Goal: Transaction & Acquisition: Book appointment/travel/reservation

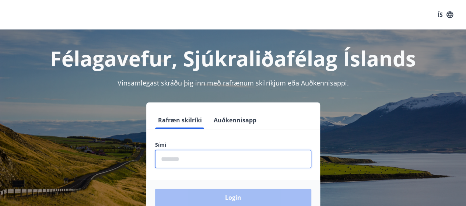
click at [179, 159] on input "phone" at bounding box center [233, 159] width 156 height 18
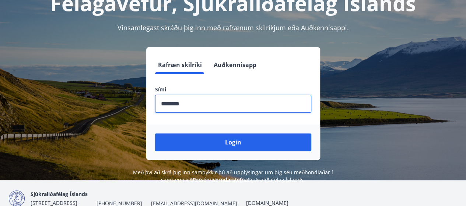
scroll to position [74, 0]
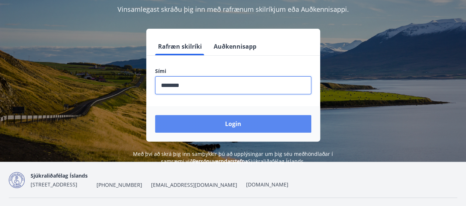
type input "********"
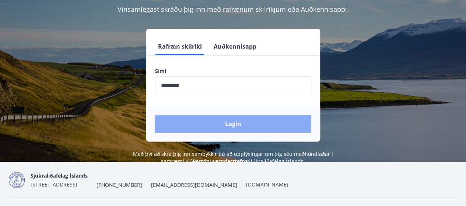
click at [236, 123] on button "Login" at bounding box center [233, 124] width 156 height 18
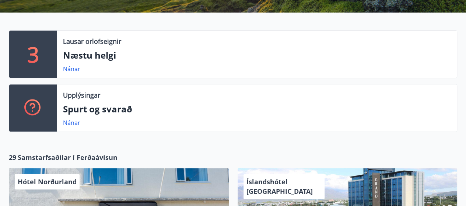
scroll to position [147, 0]
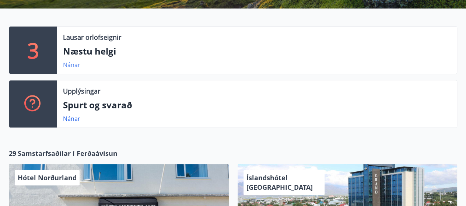
click at [70, 65] on link "Nánar" at bounding box center [71, 65] width 17 height 8
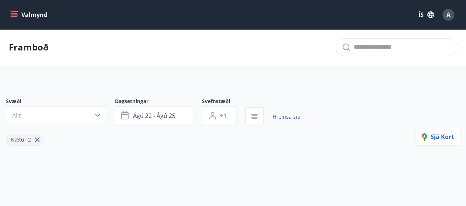
type input "*"
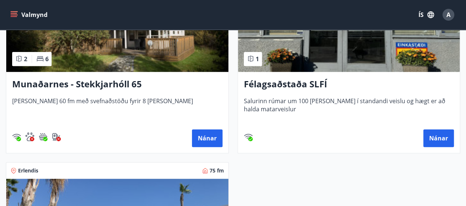
scroll to position [221, 0]
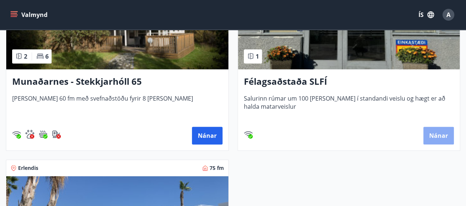
click at [436, 135] on button "Nánar" at bounding box center [438, 136] width 31 height 18
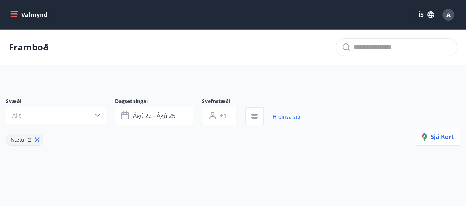
type input "*"
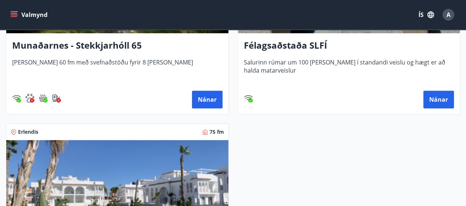
scroll to position [258, 0]
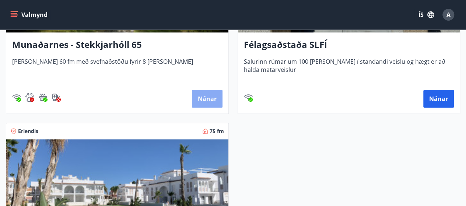
click at [208, 96] on button "Nánar" at bounding box center [207, 99] width 31 height 18
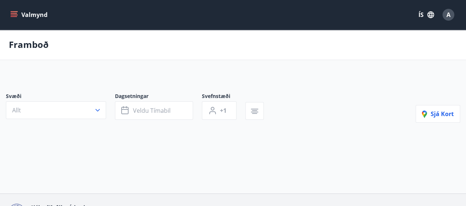
type input "*"
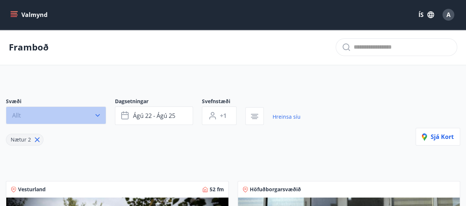
click at [98, 115] on icon "button" at bounding box center [97, 115] width 7 height 7
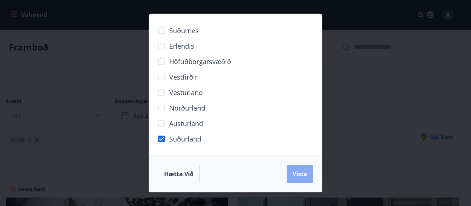
click at [296, 172] on span "Vista" at bounding box center [300, 174] width 15 height 8
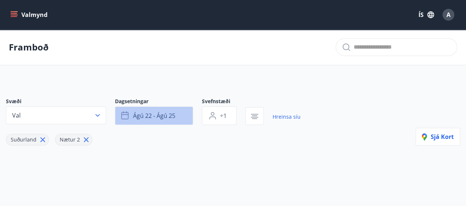
click at [123, 114] on icon "button" at bounding box center [124, 114] width 7 height 1
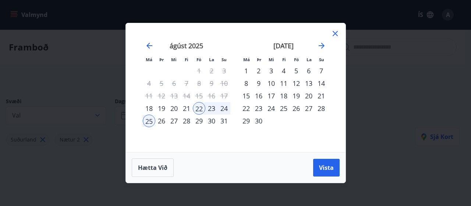
click at [337, 33] on icon at bounding box center [335, 33] width 9 height 9
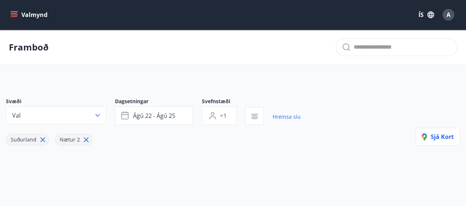
click at [353, 46] on div at bounding box center [395, 47] width 121 height 18
type input "*********"
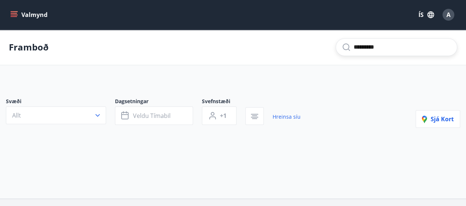
type input "*"
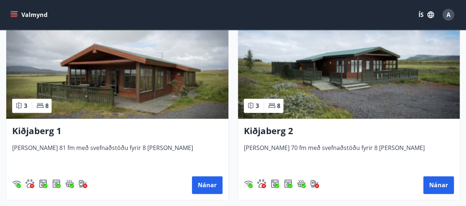
scroll to position [1767, 0]
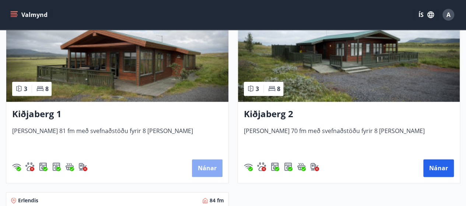
click at [205, 167] on button "Nánar" at bounding box center [207, 168] width 31 height 18
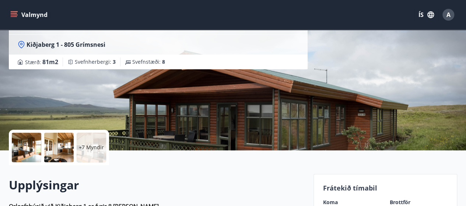
scroll to position [110, 0]
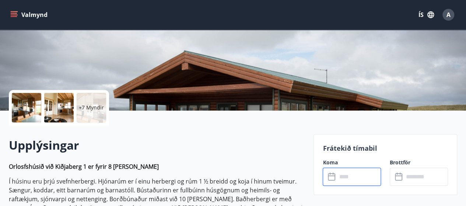
click at [343, 177] on input "text" at bounding box center [358, 176] width 44 height 18
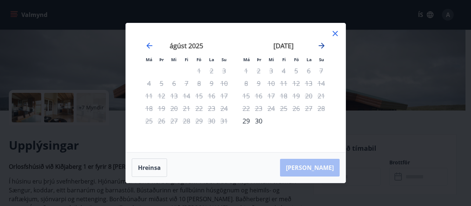
click at [323, 45] on icon "Move forward to switch to the next month." at bounding box center [322, 46] width 6 height 6
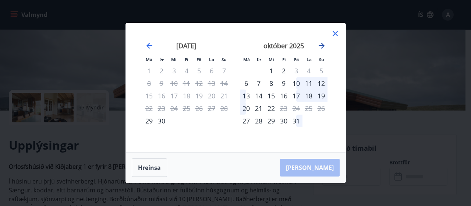
click at [321, 46] on icon "Move forward to switch to the next month." at bounding box center [321, 45] width 9 height 9
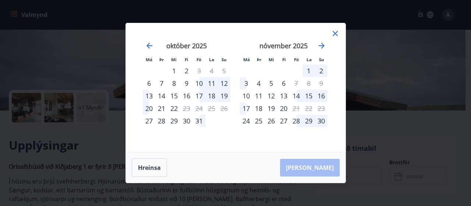
click at [309, 71] on div "1" at bounding box center [309, 70] width 13 height 13
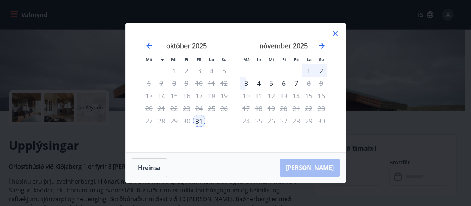
click at [258, 82] on div "4" at bounding box center [258, 83] width 13 height 13
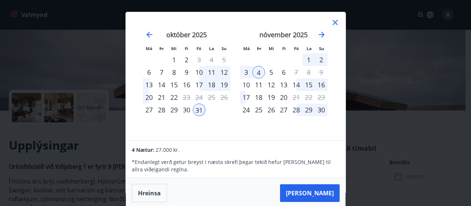
click at [270, 75] on div "5" at bounding box center [271, 72] width 13 height 13
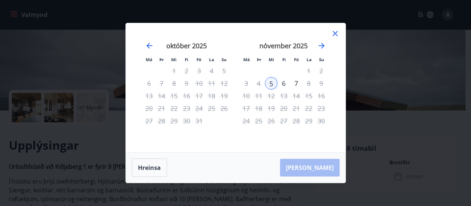
click at [283, 85] on div "6" at bounding box center [284, 83] width 13 height 13
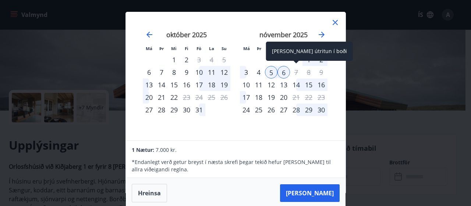
click at [296, 75] on div "7" at bounding box center [296, 72] width 13 height 13
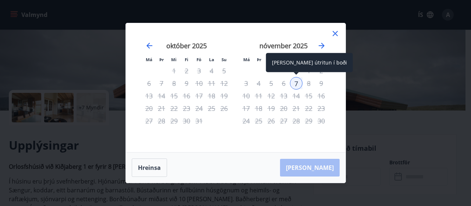
click at [293, 80] on div "7" at bounding box center [296, 83] width 13 height 13
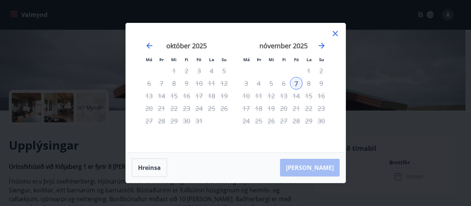
click at [250, 42] on div "nóvember 2025" at bounding box center [284, 48] width 88 height 32
click at [335, 34] on icon at bounding box center [335, 33] width 9 height 9
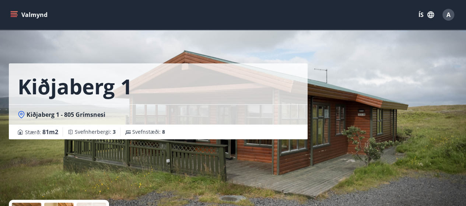
scroll to position [0, 0]
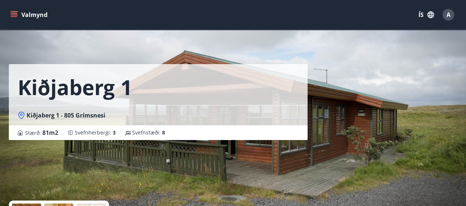
click at [15, 13] on icon "menu" at bounding box center [13, 14] width 7 height 7
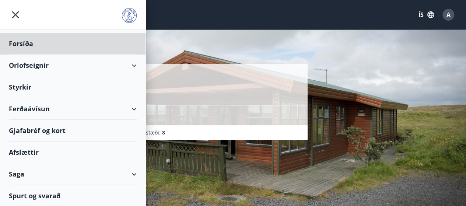
click at [26, 54] on div "Styrkir" at bounding box center [73, 44] width 128 height 22
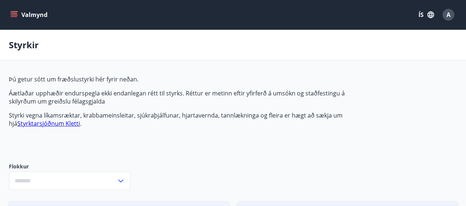
type input "***"
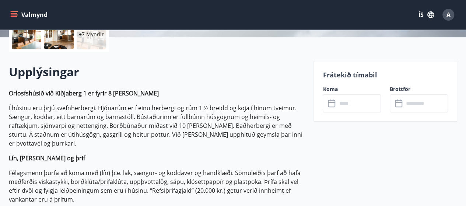
scroll to position [184, 0]
click at [328, 102] on icon at bounding box center [331, 102] width 7 height 7
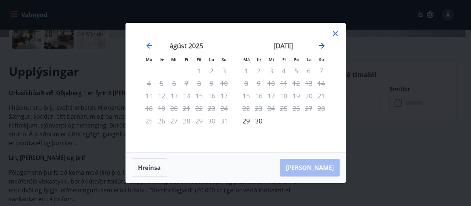
click at [322, 44] on icon "Move forward to switch to the next month." at bounding box center [322, 46] width 6 height 6
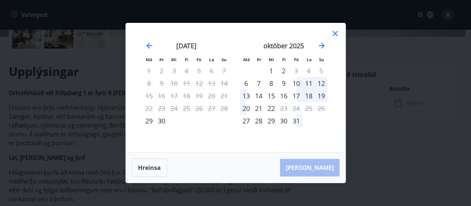
click at [297, 82] on div "10" at bounding box center [296, 83] width 13 height 13
drag, startPoint x: 307, startPoint y: 165, endPoint x: 315, endPoint y: 165, distance: 8.1
click at [313, 167] on div "[PERSON_NAME]" at bounding box center [236, 167] width 220 height 30
click at [317, 162] on div "[PERSON_NAME]" at bounding box center [236, 167] width 220 height 30
click at [152, 165] on button "Hreinsa" at bounding box center [149, 167] width 35 height 18
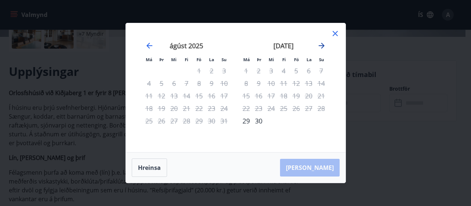
click at [323, 43] on icon "Move forward to switch to the next month." at bounding box center [321, 45] width 9 height 9
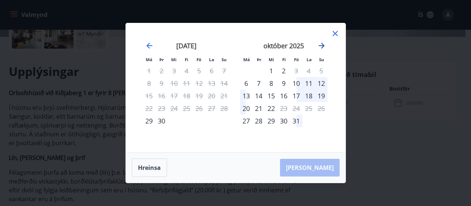
click at [322, 45] on icon "Move forward to switch to the next month." at bounding box center [321, 45] width 9 height 9
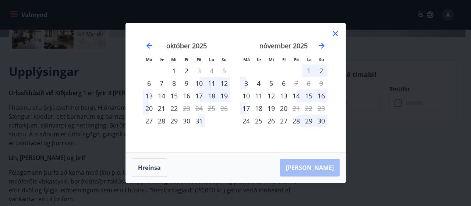
click at [308, 72] on div "1" at bounding box center [309, 70] width 13 height 13
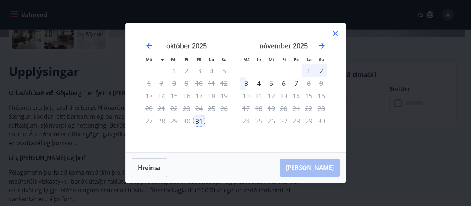
click at [198, 122] on div "31" at bounding box center [199, 120] width 13 height 13
drag, startPoint x: 275, startPoint y: 156, endPoint x: 299, endPoint y: 165, distance: 24.9
click at [299, 165] on div "[PERSON_NAME]" at bounding box center [236, 167] width 220 height 30
click at [315, 165] on div "[PERSON_NAME]" at bounding box center [236, 167] width 220 height 30
click at [155, 163] on button "Hreinsa" at bounding box center [149, 167] width 35 height 18
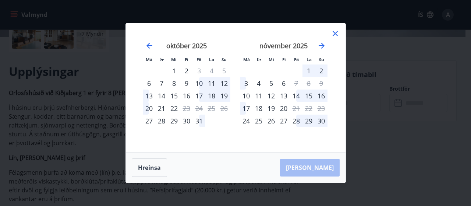
click at [197, 120] on div "31" at bounding box center [199, 120] width 13 height 13
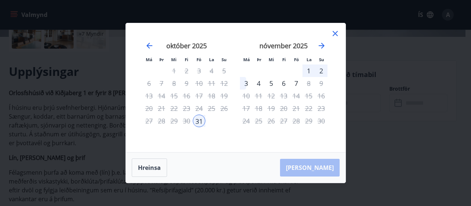
click at [314, 167] on div "[PERSON_NAME]" at bounding box center [236, 167] width 220 height 30
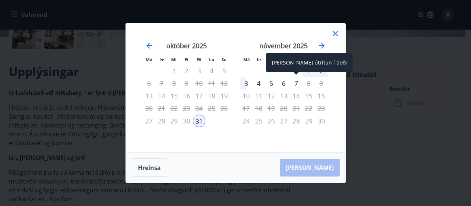
click at [297, 81] on div "7" at bounding box center [296, 83] width 13 height 13
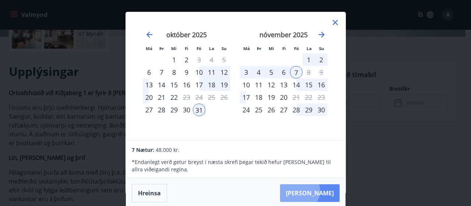
click at [321, 190] on button "[PERSON_NAME]" at bounding box center [310, 193] width 60 height 18
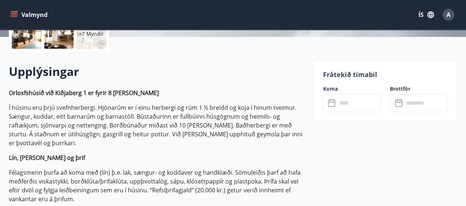
type input "******"
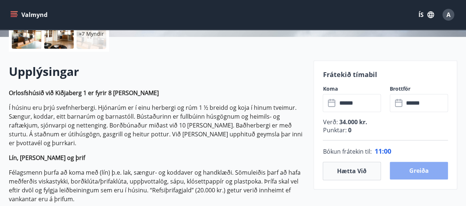
click at [417, 171] on button "Greiða" at bounding box center [418, 171] width 58 height 18
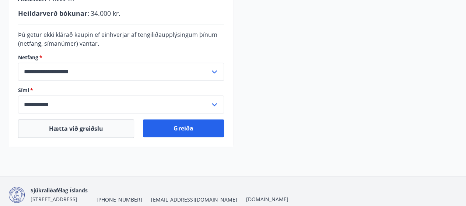
scroll to position [258, 0]
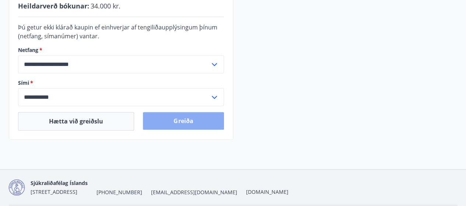
click at [180, 118] on button "Greiða" at bounding box center [183, 121] width 81 height 18
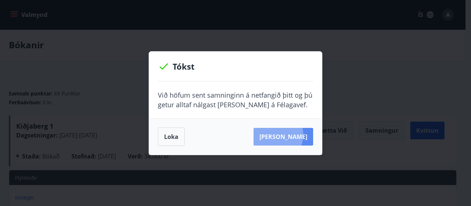
click at [284, 134] on button "Sjá samning" at bounding box center [284, 137] width 60 height 18
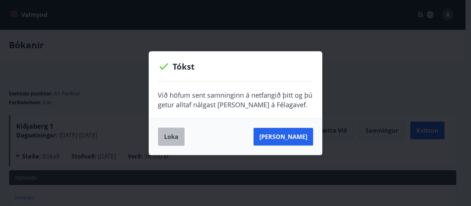
click at [174, 138] on button "Loka" at bounding box center [171, 136] width 27 height 18
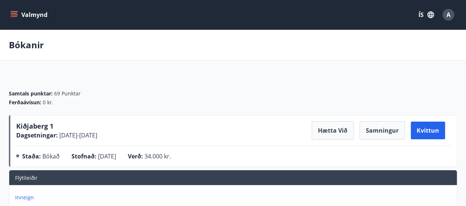
click at [15, 14] on icon "menu" at bounding box center [13, 14] width 7 height 7
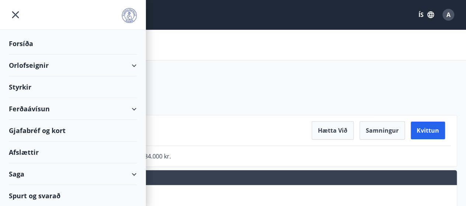
click at [27, 67] on div "Orlofseignir" at bounding box center [73, 65] width 128 height 22
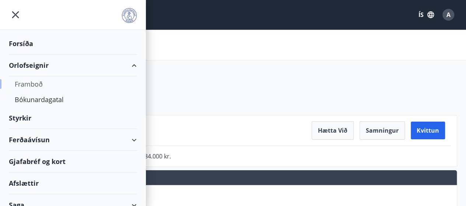
click at [29, 82] on div "Framboð" at bounding box center [73, 83] width 116 height 15
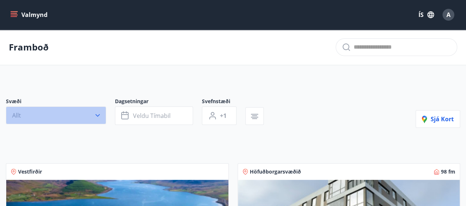
click at [98, 116] on icon "button" at bounding box center [97, 115] width 7 height 7
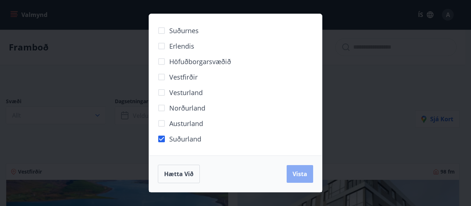
click at [296, 171] on span "Vista" at bounding box center [300, 174] width 15 height 8
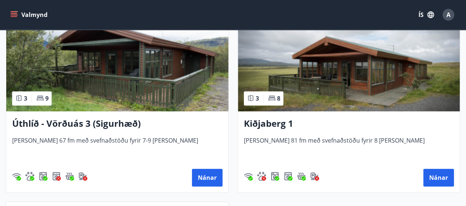
scroll to position [184, 0]
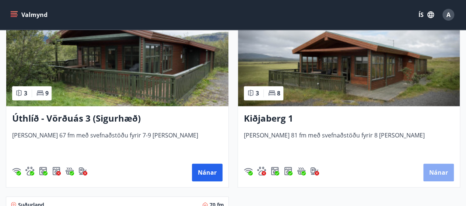
click at [439, 170] on button "Nánar" at bounding box center [438, 172] width 31 height 18
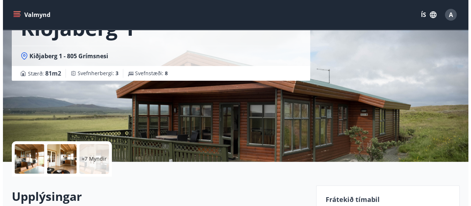
scroll to position [42, 0]
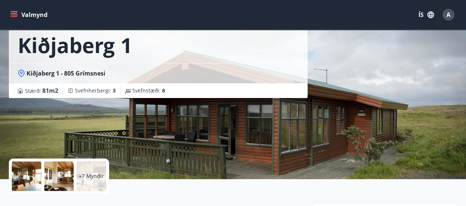
click at [33, 173] on div at bounding box center [26, 175] width 29 height 29
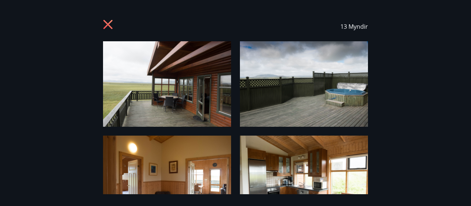
click at [298, 98] on img at bounding box center [304, 83] width 128 height 85
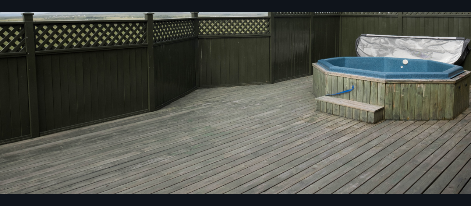
scroll to position [161, 0]
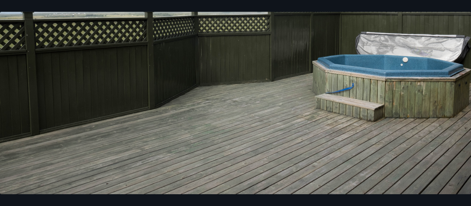
click at [435, 103] on img at bounding box center [235, 37] width 471 height 314
click at [450, 105] on img at bounding box center [235, 37] width 471 height 314
click at [369, 102] on img at bounding box center [235, 37] width 471 height 314
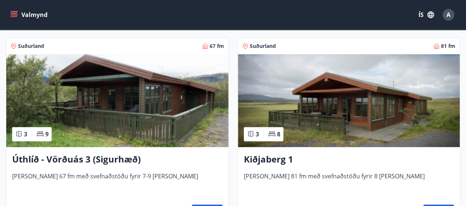
scroll to position [221, 0]
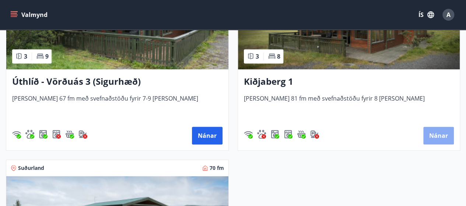
click at [435, 133] on button "Nánar" at bounding box center [438, 136] width 31 height 18
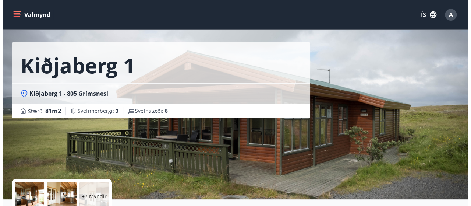
scroll to position [37, 0]
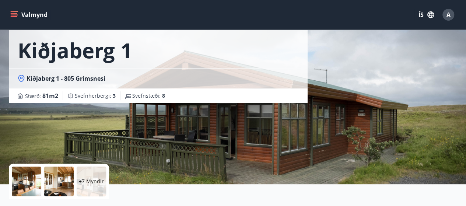
click at [29, 180] on div at bounding box center [26, 180] width 29 height 29
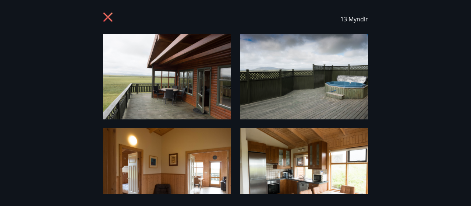
scroll to position [0, 0]
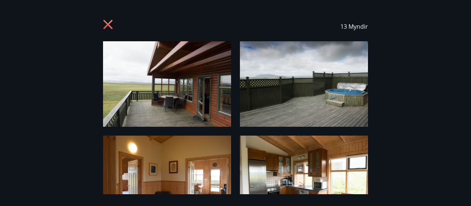
click at [109, 23] on icon at bounding box center [107, 24] width 9 height 9
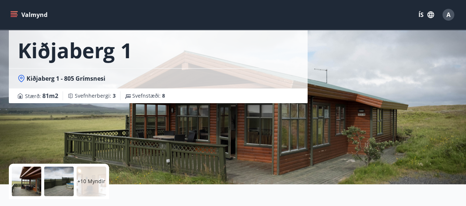
click at [24, 179] on div at bounding box center [26, 180] width 29 height 29
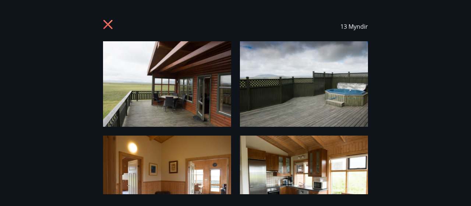
click at [108, 25] on icon at bounding box center [107, 24] width 9 height 9
